Goal: Information Seeking & Learning: Check status

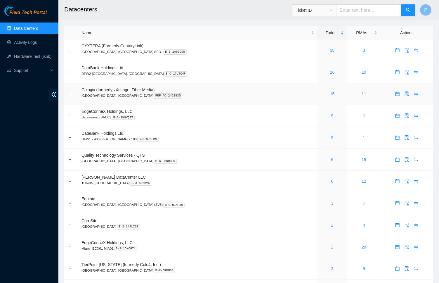
drag, startPoint x: 52, startPoint y: 93, endPoint x: 101, endPoint y: 84, distance: 49.6
click at [52, 93] on icon "double-left" at bounding box center [54, 94] width 6 height 6
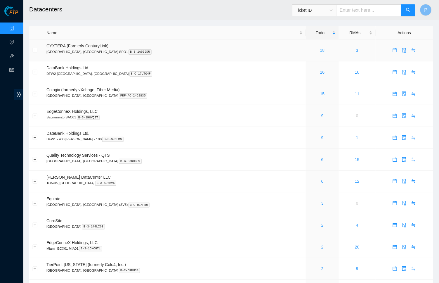
click at [320, 49] on link "18" at bounding box center [322, 50] width 5 height 5
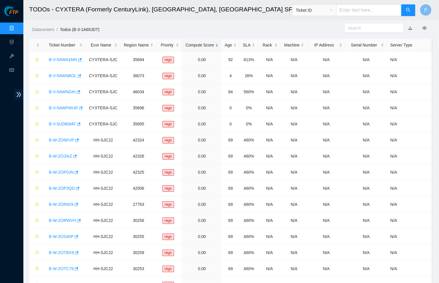
click at [410, 28] on button "button" at bounding box center [410, 27] width 13 height 9
click at [410, 27] on link "button" at bounding box center [410, 28] width 4 height 5
click at [17, 26] on link "Data Centers" at bounding box center [29, 28] width 24 height 5
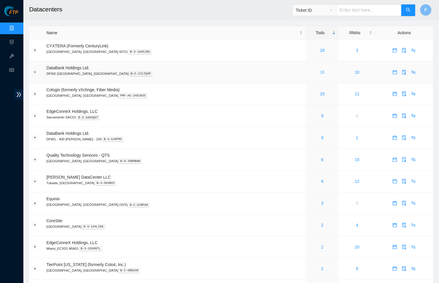
click at [320, 70] on link "16" at bounding box center [322, 72] width 5 height 5
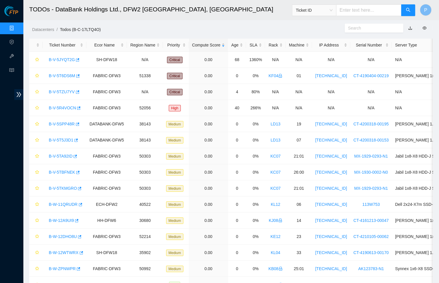
click at [412, 29] on link "button" at bounding box center [410, 28] width 4 height 5
click at [17, 27] on link "Data Centers" at bounding box center [29, 28] width 24 height 5
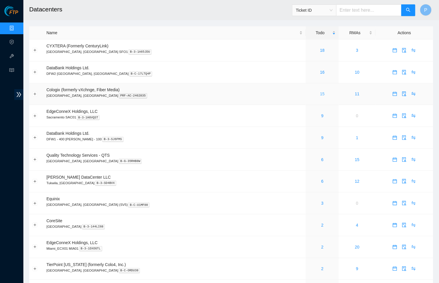
click at [320, 91] on link "15" at bounding box center [322, 93] width 5 height 5
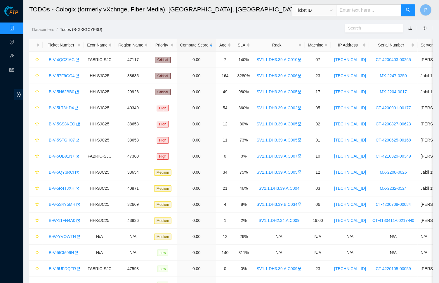
click at [410, 29] on link "button" at bounding box center [410, 28] width 4 height 5
click at [281, 48] on div "Rack" at bounding box center [279, 45] width 45 height 6
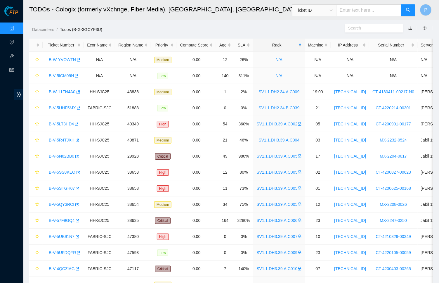
click at [17, 27] on link "Data Centers" at bounding box center [29, 28] width 24 height 5
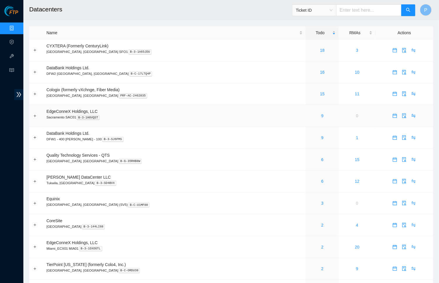
click at [309, 113] on div "9" at bounding box center [322, 115] width 27 height 6
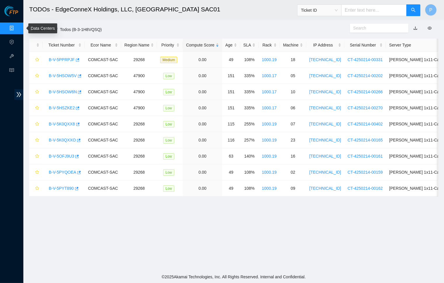
click at [17, 28] on link "Data Centers" at bounding box center [29, 28] width 24 height 5
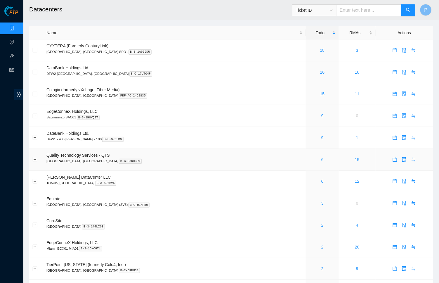
click at [321, 157] on link "6" at bounding box center [322, 159] width 2 height 5
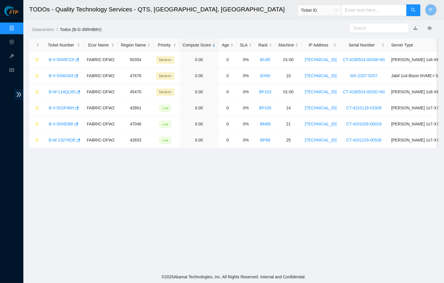
click at [416, 27] on link "button" at bounding box center [416, 28] width 4 height 5
click at [17, 27] on link "Data Centers" at bounding box center [29, 28] width 24 height 5
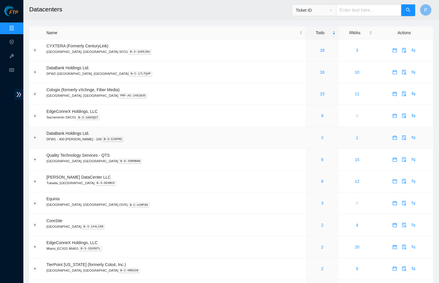
click at [321, 135] on link "9" at bounding box center [322, 137] width 2 height 5
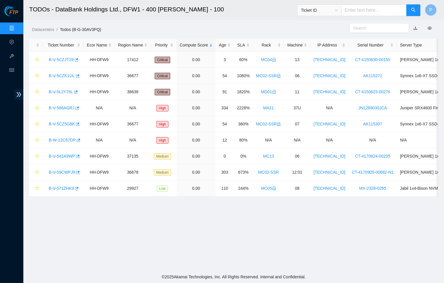
click at [418, 28] on link "button" at bounding box center [416, 28] width 4 height 5
click at [17, 27] on link "Data Centers" at bounding box center [29, 28] width 24 height 5
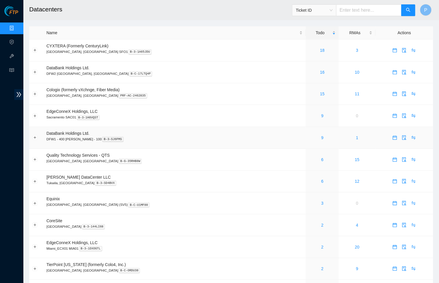
scroll to position [46, 0]
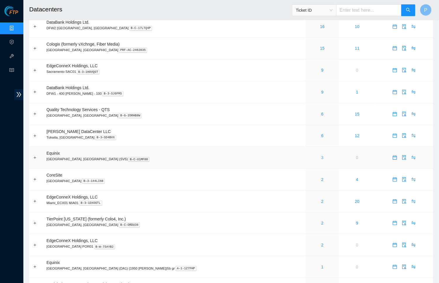
click at [321, 155] on link "3" at bounding box center [322, 157] width 2 height 5
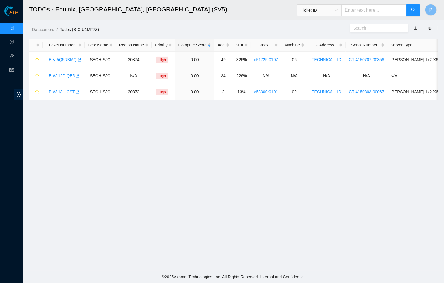
click at [414, 27] on button "button" at bounding box center [415, 27] width 13 height 9
click at [416, 27] on link "button" at bounding box center [416, 28] width 4 height 5
click at [18, 28] on link "Data Centers" at bounding box center [29, 28] width 24 height 5
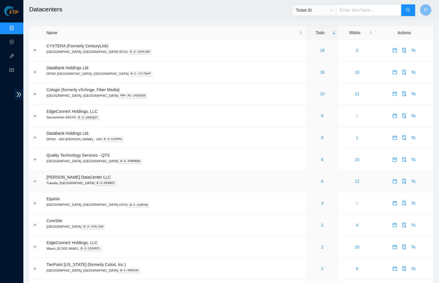
scroll to position [65, 0]
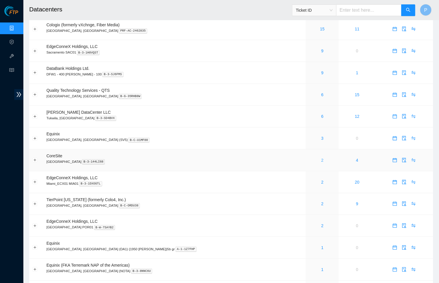
click at [321, 158] on link "2" at bounding box center [322, 160] width 2 height 5
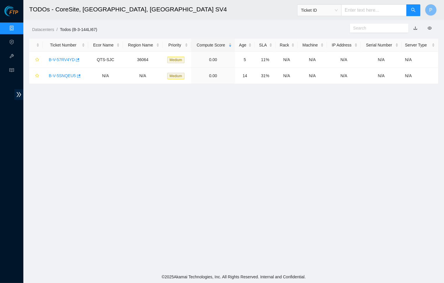
click at [417, 26] on link "button" at bounding box center [416, 28] width 4 height 5
click at [17, 26] on link "Data Centers" at bounding box center [29, 28] width 24 height 5
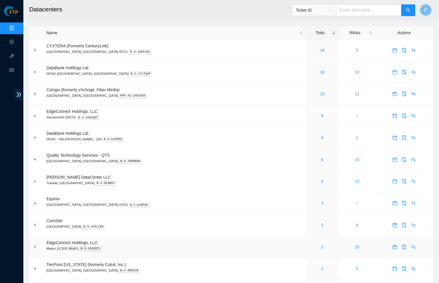
scroll to position [138, 0]
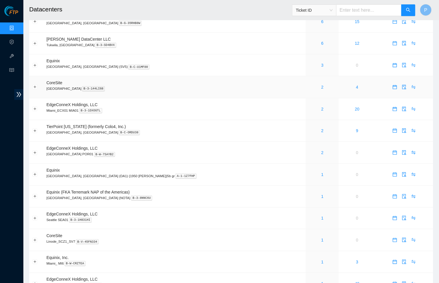
click at [309, 85] on div "2" at bounding box center [322, 87] width 27 height 6
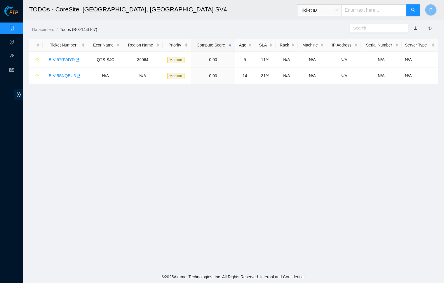
click at [416, 26] on link "button" at bounding box center [416, 28] width 4 height 5
click at [18, 29] on link "Data Centers" at bounding box center [29, 28] width 24 height 5
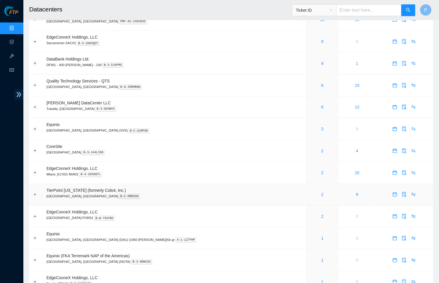
scroll to position [84, 0]
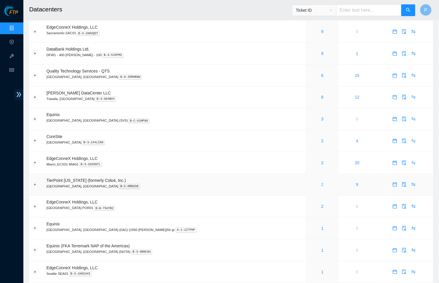
click at [321, 182] on link "2" at bounding box center [322, 184] width 2 height 5
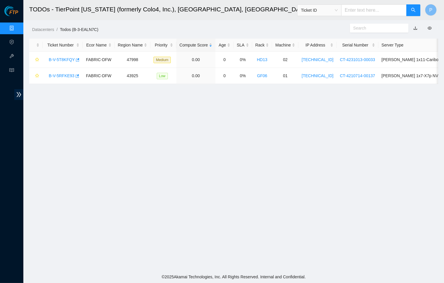
click at [414, 30] on link "button" at bounding box center [416, 28] width 4 height 5
click at [17, 29] on link "Data Centers" at bounding box center [29, 28] width 24 height 5
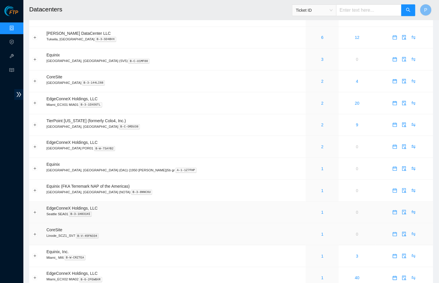
scroll to position [155, 0]
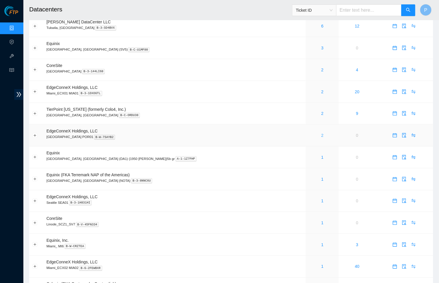
click at [321, 133] on link "2" at bounding box center [322, 135] width 2 height 5
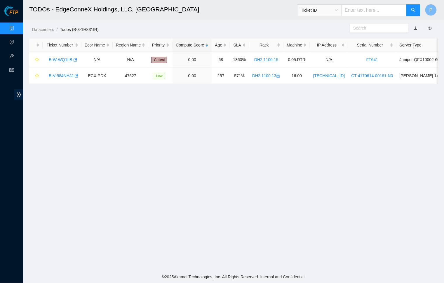
click at [418, 26] on link "button" at bounding box center [416, 28] width 4 height 5
click at [18, 30] on link "Data Centers" at bounding box center [29, 28] width 24 height 5
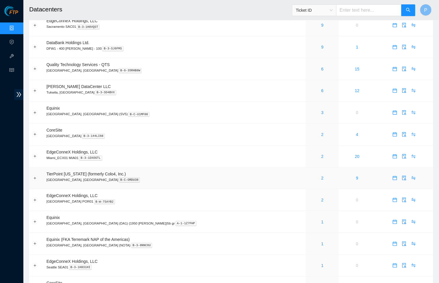
scroll to position [107, 0]
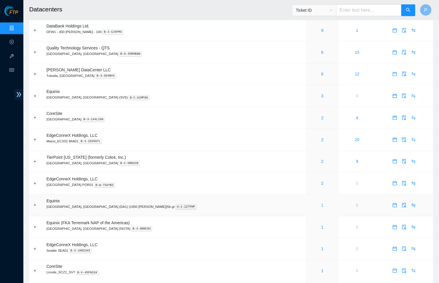
click at [321, 203] on link "1" at bounding box center [322, 205] width 2 height 5
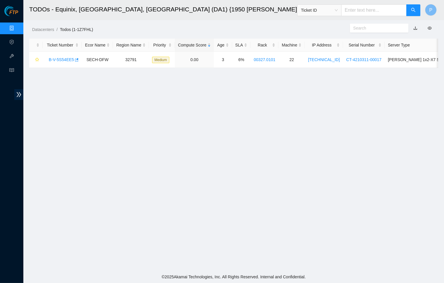
click at [415, 26] on link "button" at bounding box center [416, 28] width 4 height 5
click at [20, 26] on link "Data Centers" at bounding box center [29, 28] width 24 height 5
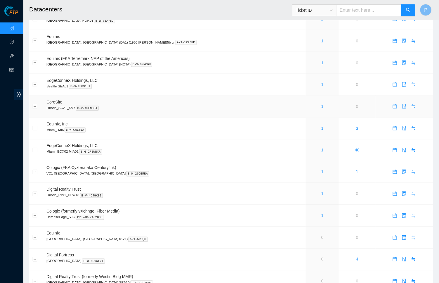
scroll to position [260, 0]
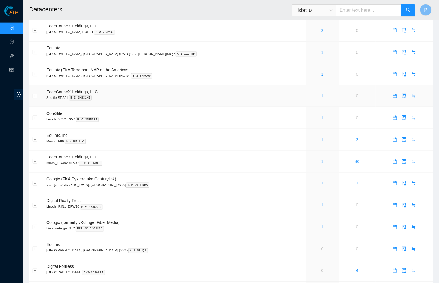
click at [306, 93] on td "1" at bounding box center [322, 96] width 33 height 22
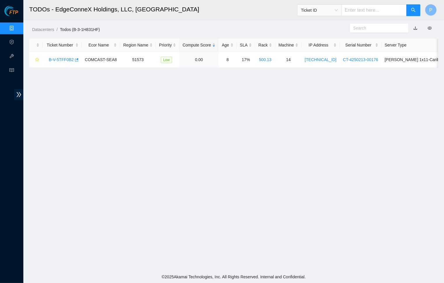
click at [415, 26] on link "button" at bounding box center [416, 28] width 4 height 5
click at [17, 28] on link "Data Centers" at bounding box center [29, 28] width 24 height 5
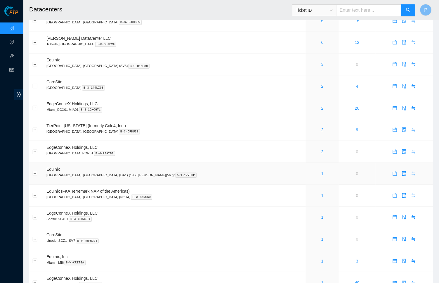
scroll to position [194, 0]
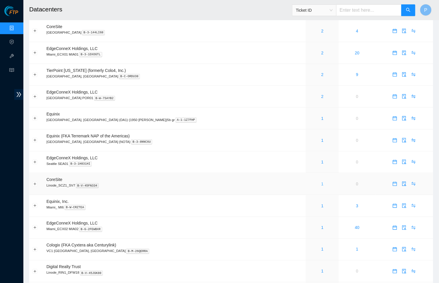
click at [321, 181] on link "1" at bounding box center [322, 183] width 2 height 5
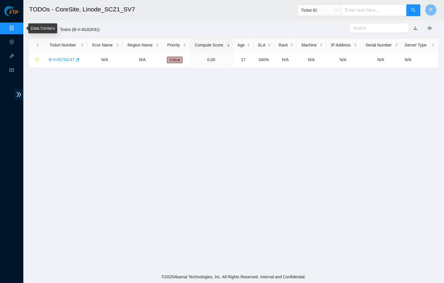
click at [17, 27] on link "Data Centers" at bounding box center [29, 28] width 24 height 5
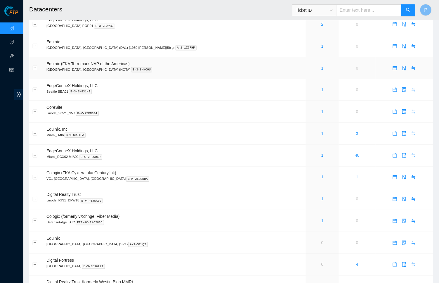
scroll to position [259, 0]
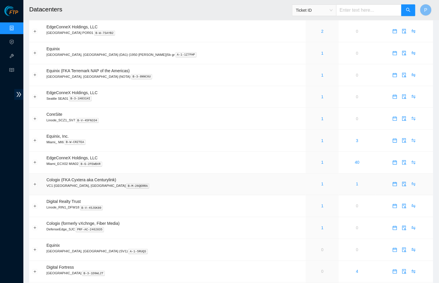
click at [309, 181] on div "1" at bounding box center [322, 184] width 27 height 6
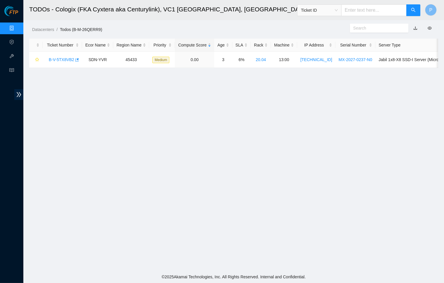
click at [414, 28] on link "button" at bounding box center [416, 28] width 4 height 5
click at [17, 26] on link "Data Centers" at bounding box center [29, 28] width 24 height 5
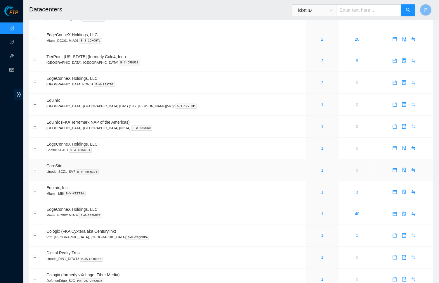
scroll to position [250, 0]
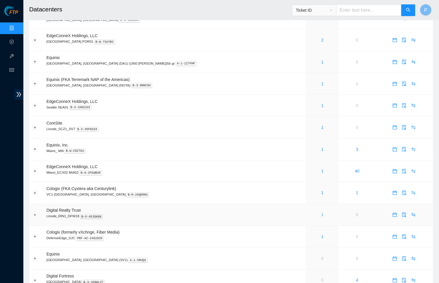
click at [321, 212] on link "1" at bounding box center [322, 214] width 2 height 5
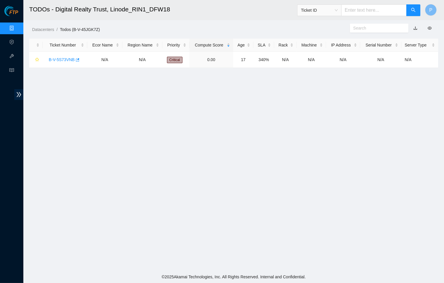
click at [417, 29] on link "button" at bounding box center [416, 28] width 4 height 5
click at [18, 28] on link "Data Centers" at bounding box center [29, 28] width 24 height 5
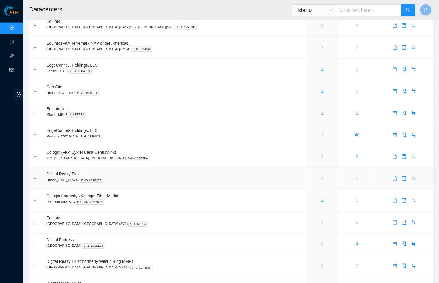
scroll to position [332, 0]
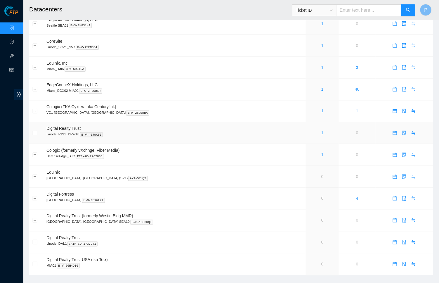
click at [321, 131] on link "1" at bounding box center [322, 133] width 2 height 5
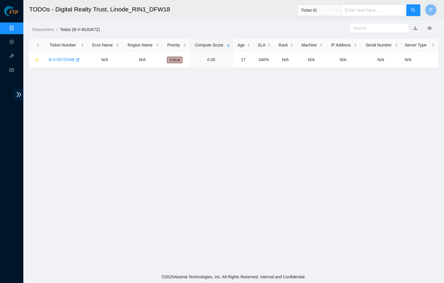
click at [416, 30] on link "button" at bounding box center [416, 28] width 4 height 5
click at [64, 60] on link "B-V-5S73VNB" at bounding box center [62, 59] width 26 height 5
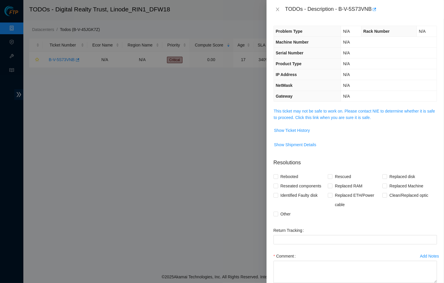
click at [355, 108] on span "This ticket may not be safe to work on. Please contact NIE to determine whether…" at bounding box center [355, 114] width 163 height 13
click at [357, 109] on link "This ticket may not be safe to work on. Please contact NIE to determine whether…" at bounding box center [354, 114] width 161 height 11
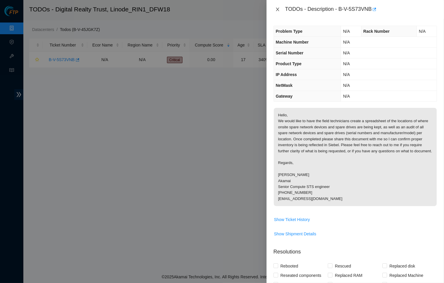
click at [277, 9] on icon "close" at bounding box center [277, 9] width 5 height 5
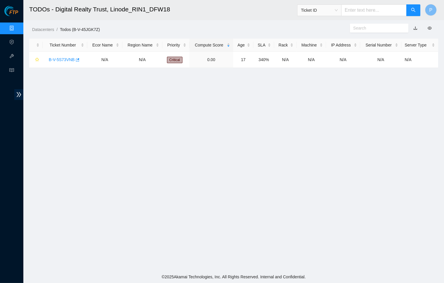
click at [17, 29] on link "Data Centers" at bounding box center [29, 28] width 24 height 5
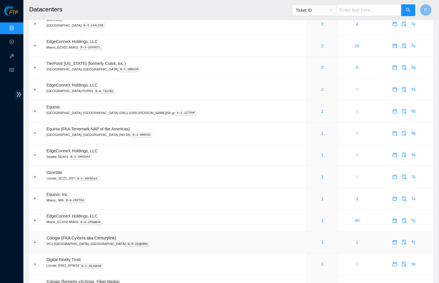
scroll to position [332, 0]
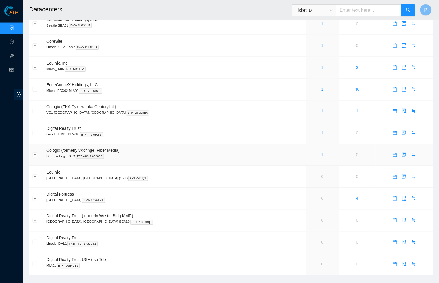
click at [309, 152] on div "1" at bounding box center [322, 155] width 27 height 6
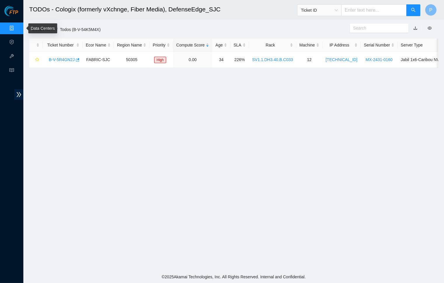
click at [17, 26] on link "Data Centers" at bounding box center [29, 28] width 24 height 5
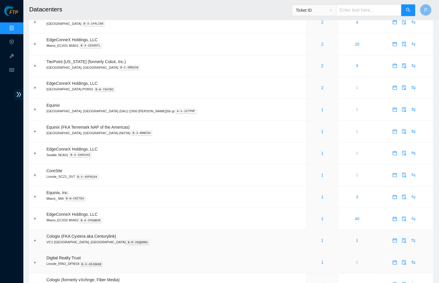
scroll to position [254, 0]
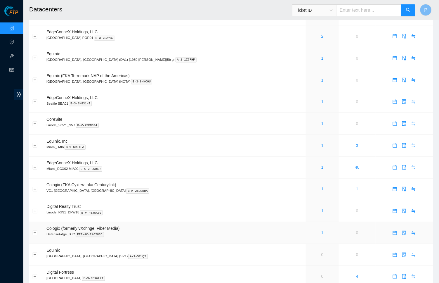
click at [321, 230] on link "1" at bounding box center [322, 232] width 2 height 5
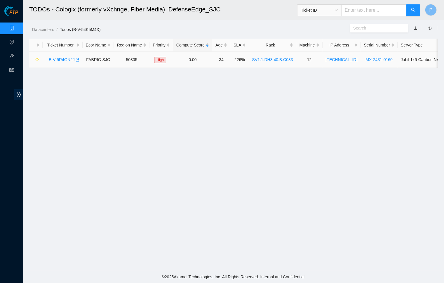
click at [65, 55] on div "B-V-5R4GN2J" at bounding box center [63, 59] width 34 height 9
click at [67, 57] on link "B-V-5R4GN2J" at bounding box center [62, 59] width 26 height 5
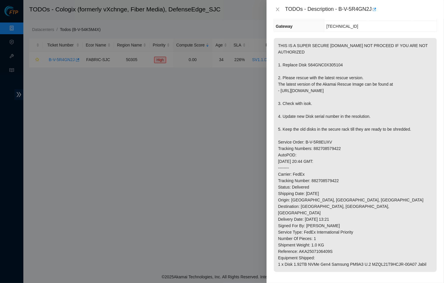
scroll to position [84, 0]
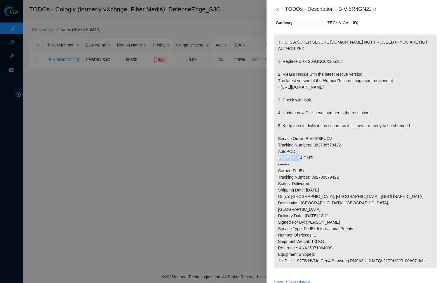
drag, startPoint x: 316, startPoint y: 139, endPoint x: 352, endPoint y: 138, distance: 35.7
click at [352, 138] on p "THIS IS A SUPER SECURE [DOMAIN_NAME] NOT PROCEED IF YOU ARE NOT AUTHORIZED 1. R…" at bounding box center [355, 151] width 163 height 234
copy p "882708579422"
click at [303, 131] on p "THIS IS A SUPER SECURE [DOMAIN_NAME] NOT PROCEED IF YOU ARE NOT AUTHORIZED 1. R…" at bounding box center [355, 151] width 163 height 234
click at [275, 8] on icon "close" at bounding box center [277, 9] width 5 height 5
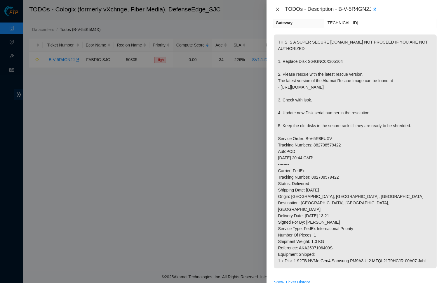
scroll to position [31, 0]
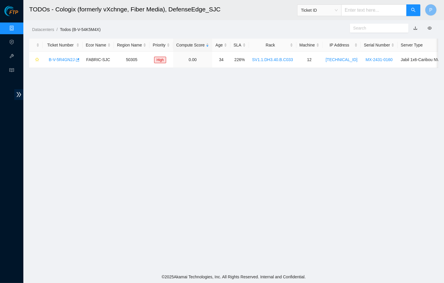
click at [17, 26] on link "Data Centers" at bounding box center [29, 28] width 24 height 5
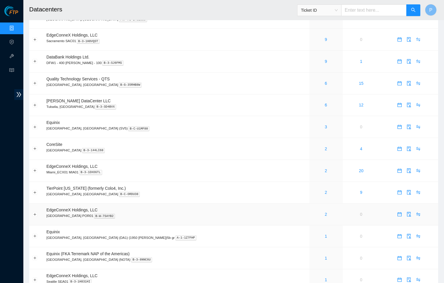
scroll to position [72, 0]
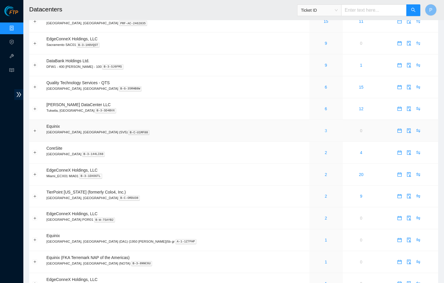
click at [325, 128] on link "3" at bounding box center [326, 130] width 2 height 5
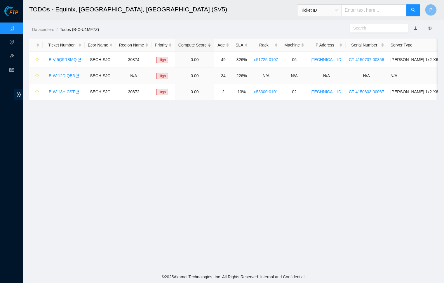
click at [63, 73] on link "B-W-12DIQB5" at bounding box center [62, 75] width 26 height 5
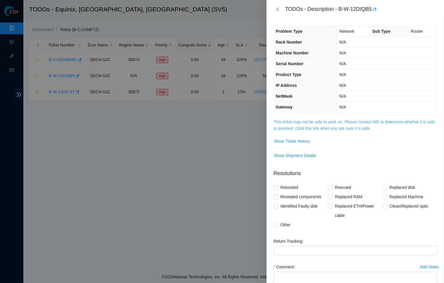
click at [339, 125] on link "This ticket may not be safe to work on. Please contact NIE to determine whether…" at bounding box center [354, 124] width 161 height 11
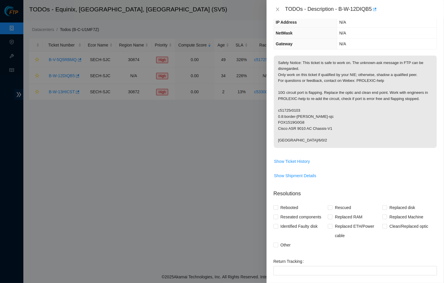
scroll to position [65, 0]
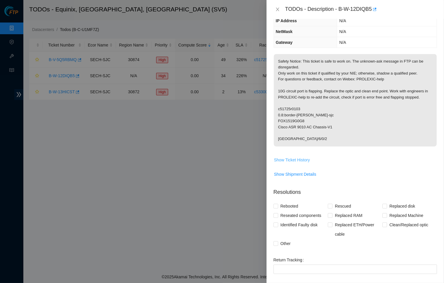
click at [299, 160] on span "Show Ticket History" at bounding box center [292, 160] width 36 height 6
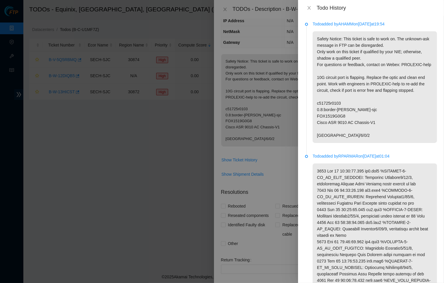
scroll to position [0, 0]
click at [309, 9] on icon "close" at bounding box center [309, 8] width 5 height 5
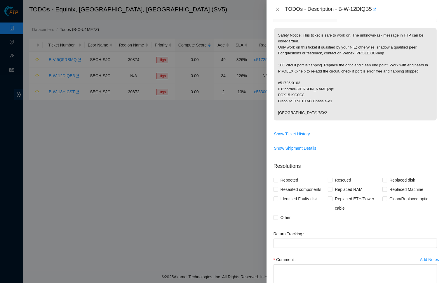
scroll to position [92, 0]
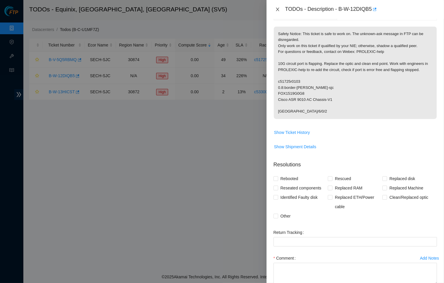
click at [277, 7] on button "Close" at bounding box center [278, 10] width 8 height 6
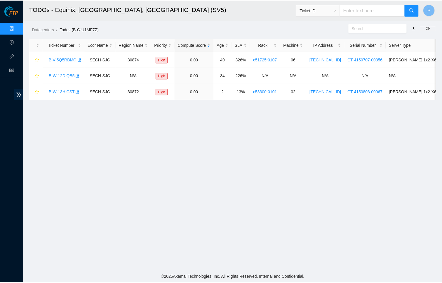
scroll to position [31, 0]
click at [112, 60] on td "SECH-SJC" at bounding box center [100, 60] width 31 height 16
click at [206, 26] on ol "Datacenters / Todos (B-C-U1MF7Z) /" at bounding box center [185, 29] width 307 height 6
click at [223, 18] on h2 "TODOs - Equinix, [GEOGRAPHIC_DATA], [GEOGRAPHIC_DATA] (SV5)" at bounding box center [180, 9] width 303 height 19
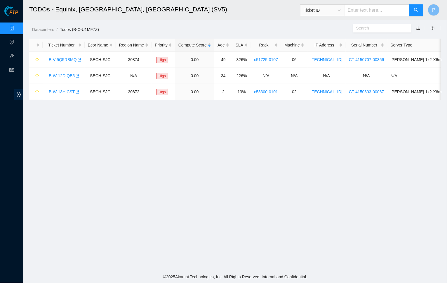
click at [197, 5] on h2 "TODOs - Equinix, [GEOGRAPHIC_DATA], [GEOGRAPHIC_DATA] (SV5)" at bounding box center [181, 9] width 305 height 19
click at [17, 27] on link "Data Centers" at bounding box center [29, 28] width 24 height 5
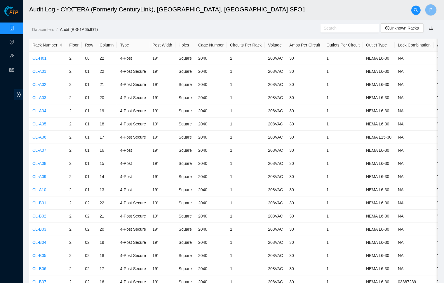
click at [17, 26] on link "Data Centers" at bounding box center [29, 28] width 24 height 5
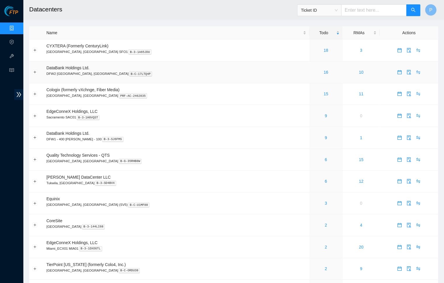
click at [310, 68] on td "16" at bounding box center [326, 72] width 33 height 22
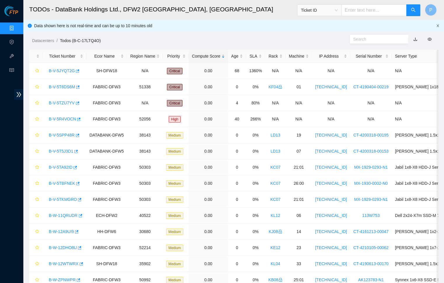
click at [439, 25] on icon "close" at bounding box center [438, 26] width 4 height 4
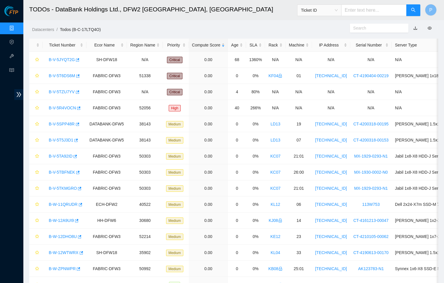
click at [17, 26] on link "Data Centers" at bounding box center [29, 28] width 24 height 5
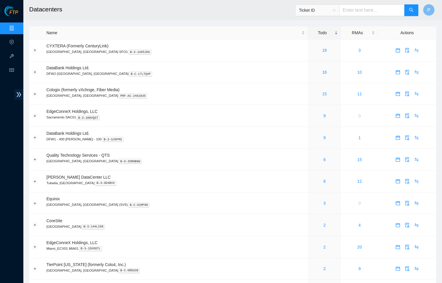
click at [4, 115] on div "FTP Data Centers Activity Logs Hardware Test (isok) Support" at bounding box center [11, 144] width 23 height 277
